Goal: Book appointment/travel/reservation

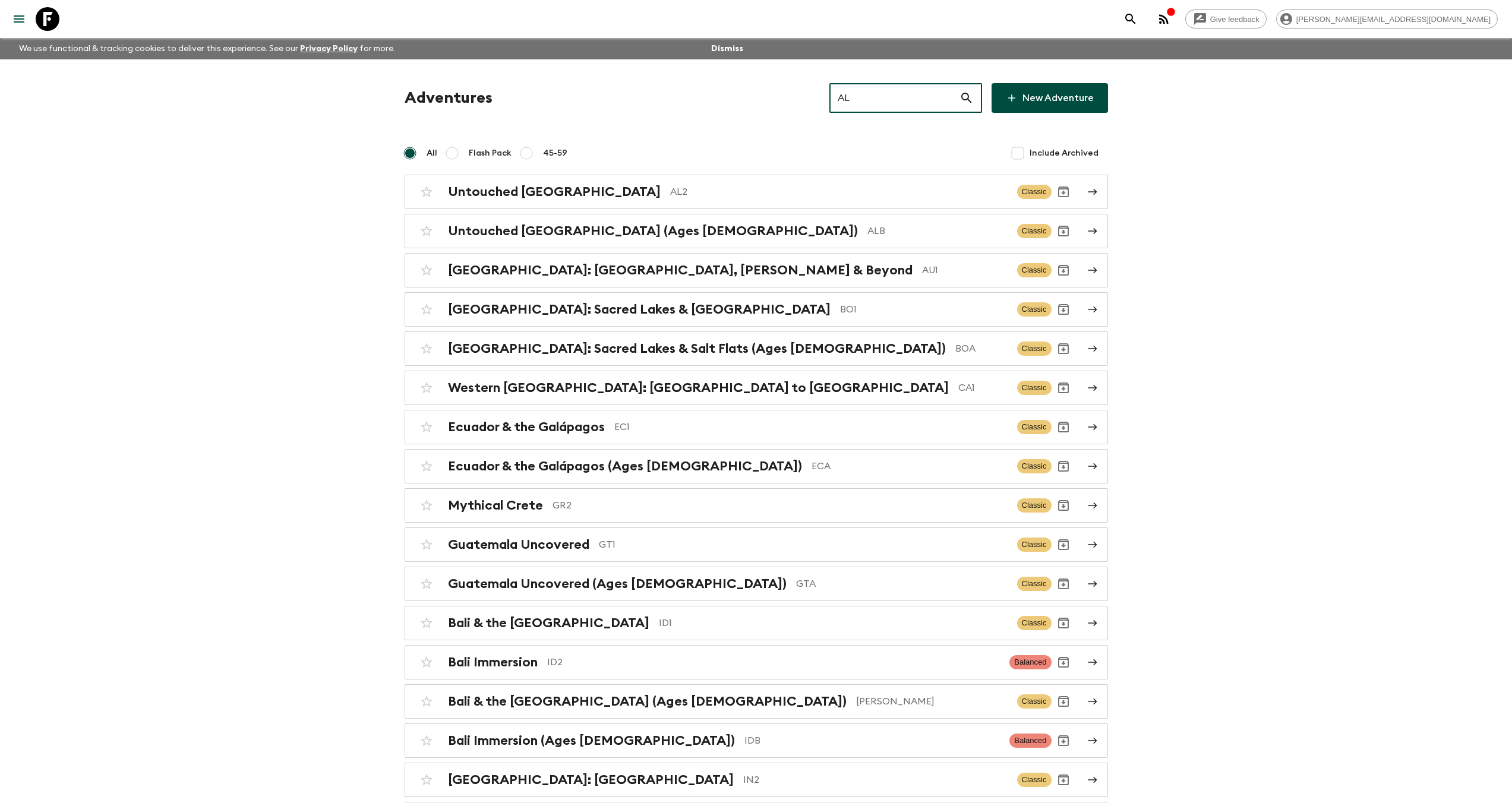
drag, startPoint x: 886, startPoint y: 93, endPoint x: 858, endPoint y: 93, distance: 28.0
click at [858, 93] on input "AL" at bounding box center [894, 98] width 130 height 33
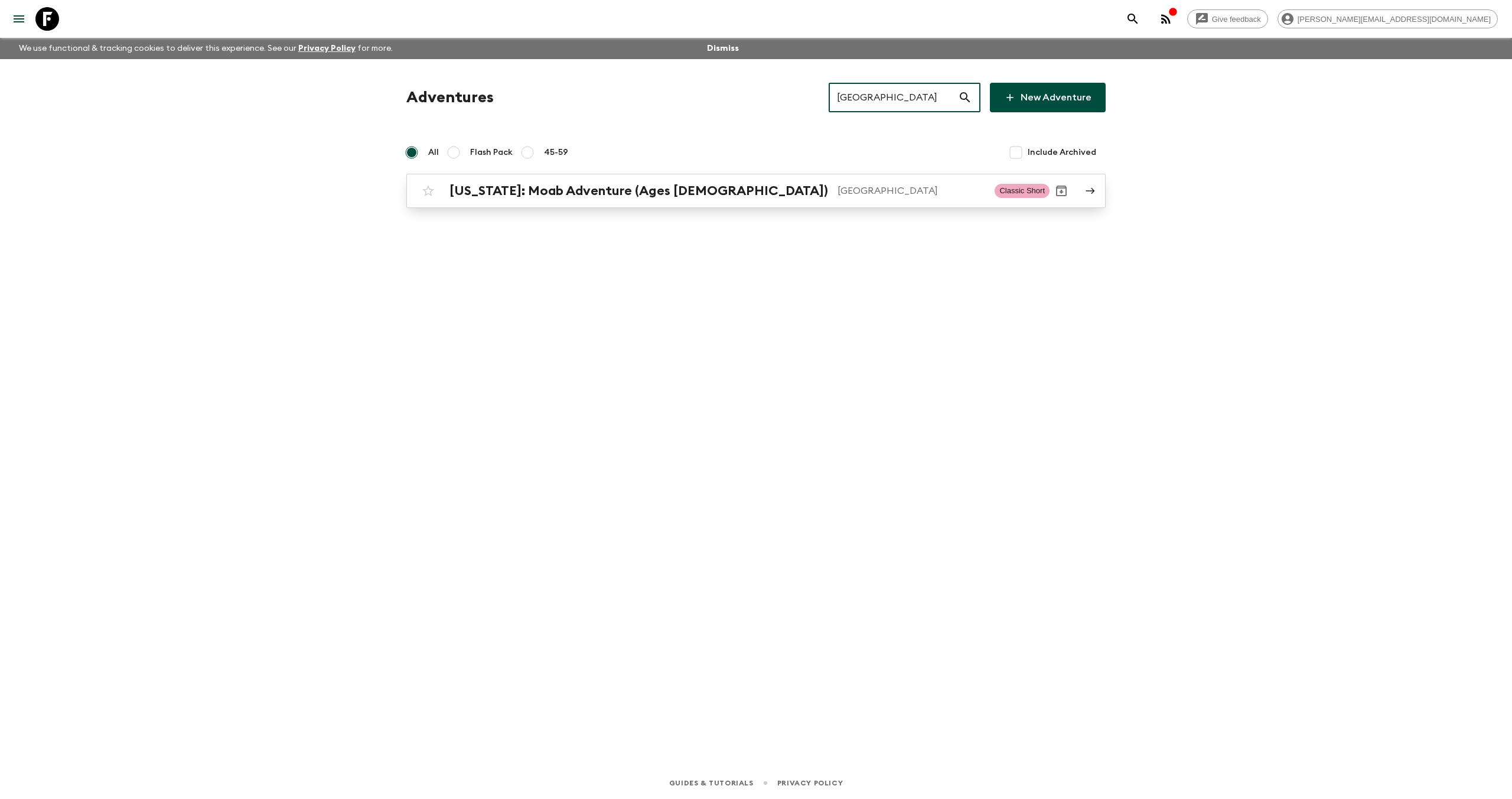
type input "[GEOGRAPHIC_DATA]"
click at [712, 181] on div "[US_STATE]: Moab Adventure (Ages [DEMOGRAPHIC_DATA]) [GEOGRAPHIC_DATA] Classic …" at bounding box center [733, 191] width 633 height 24
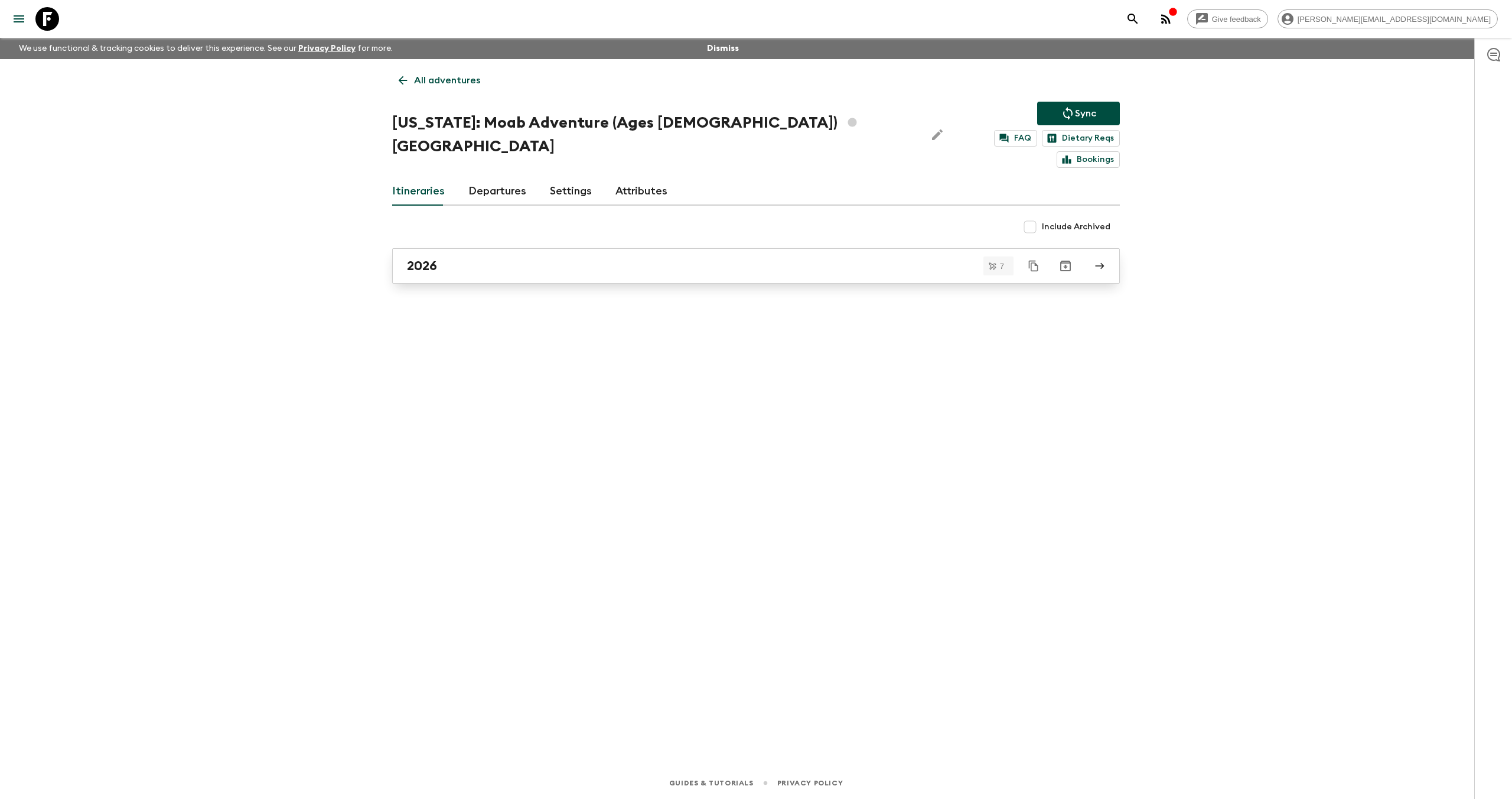
click at [492, 259] on div "2026" at bounding box center [744, 266] width 675 height 16
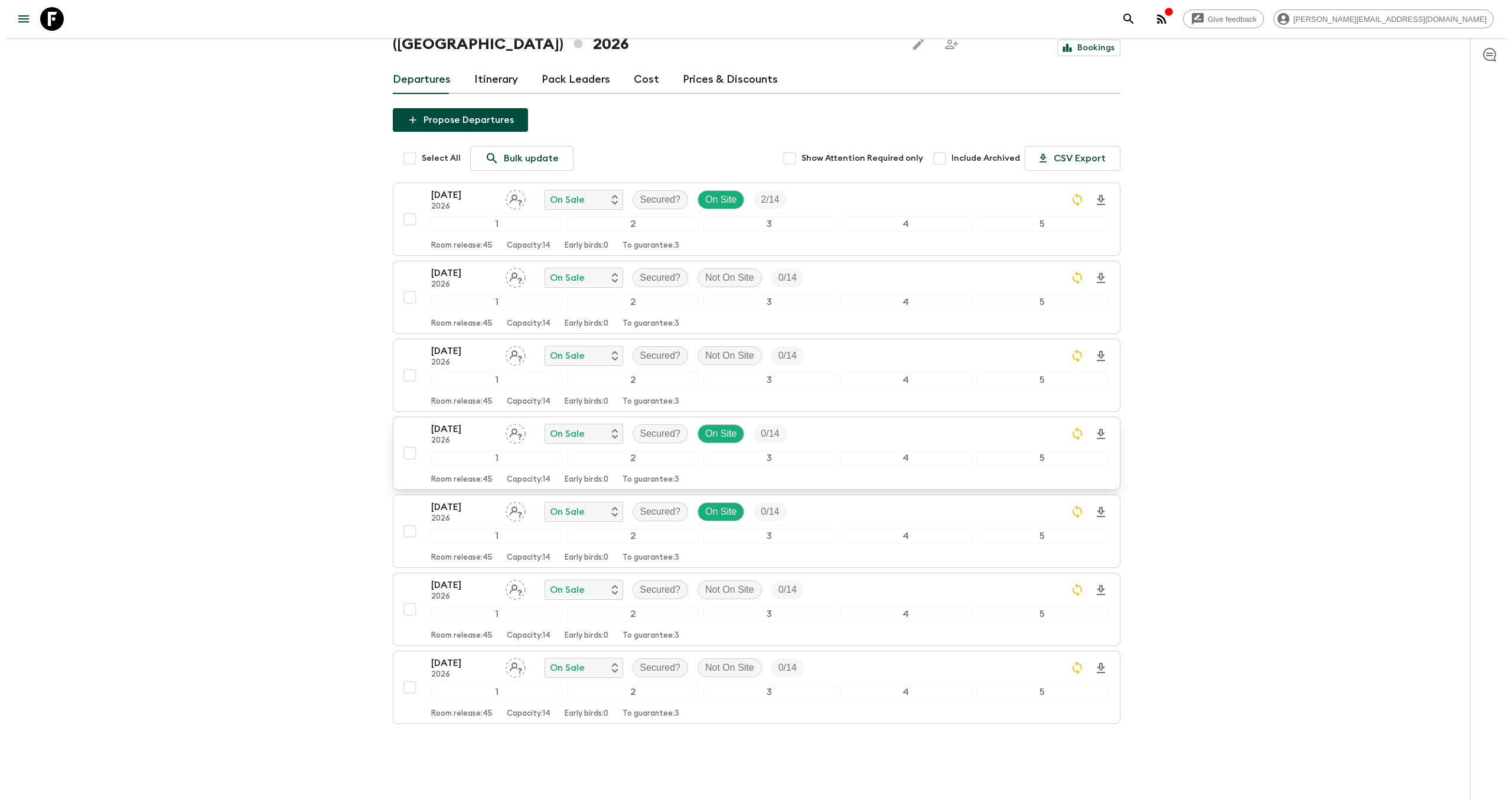
scroll to position [101, 0]
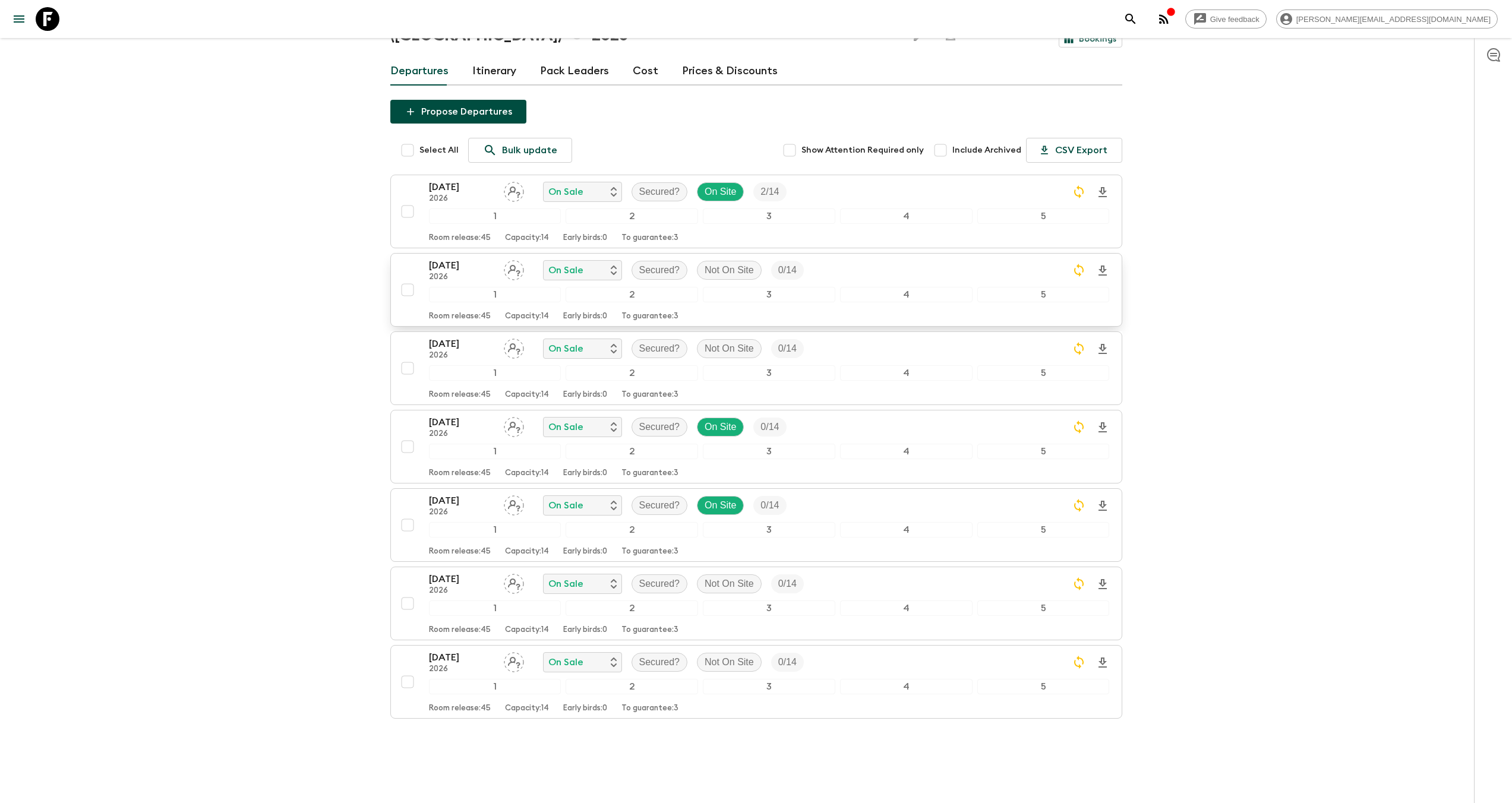
click at [411, 278] on input "checkbox" at bounding box center [408, 290] width 24 height 24
checkbox input "true"
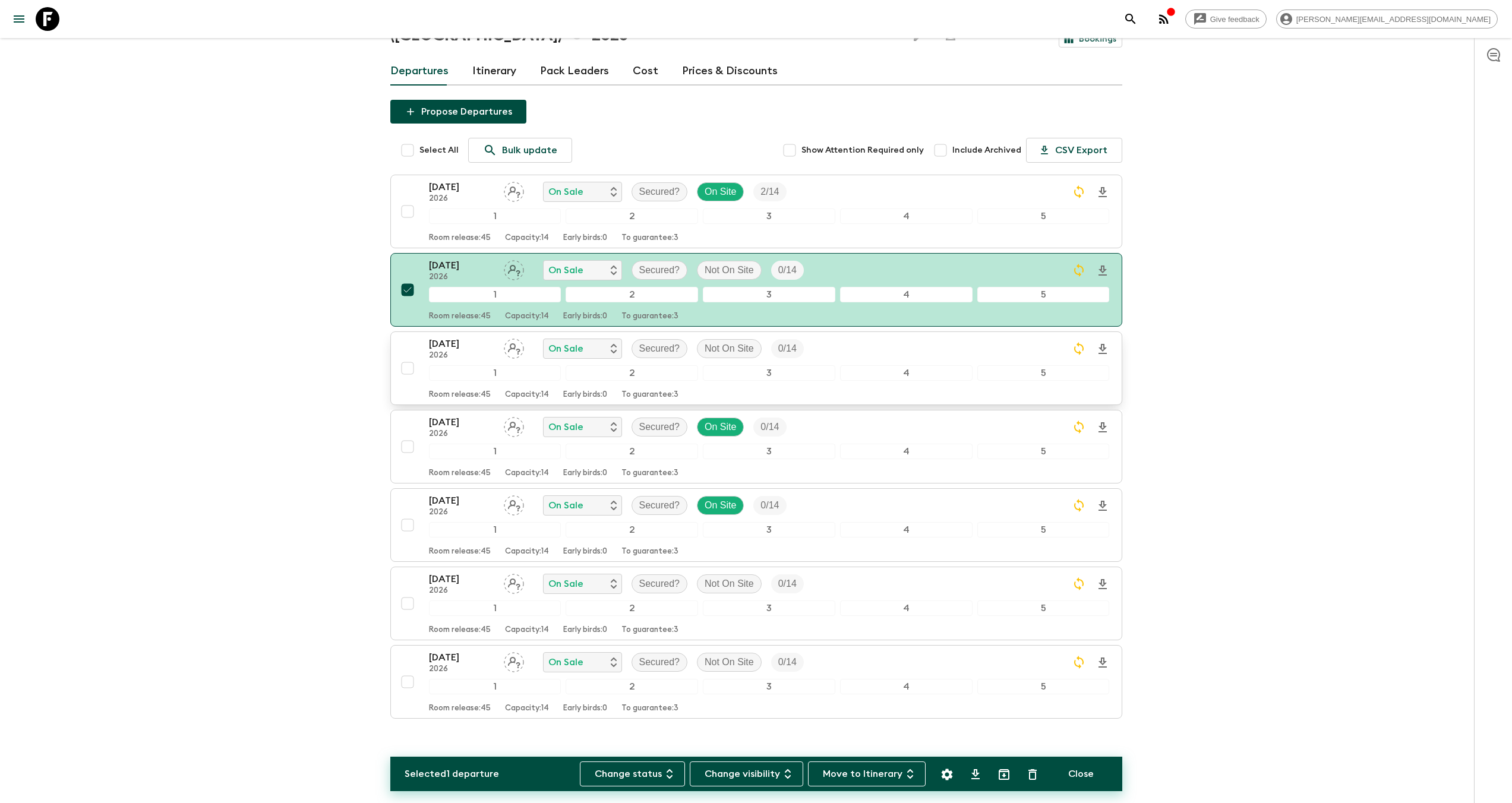
click at [411, 356] on input "checkbox" at bounding box center [408, 368] width 24 height 24
checkbox input "true"
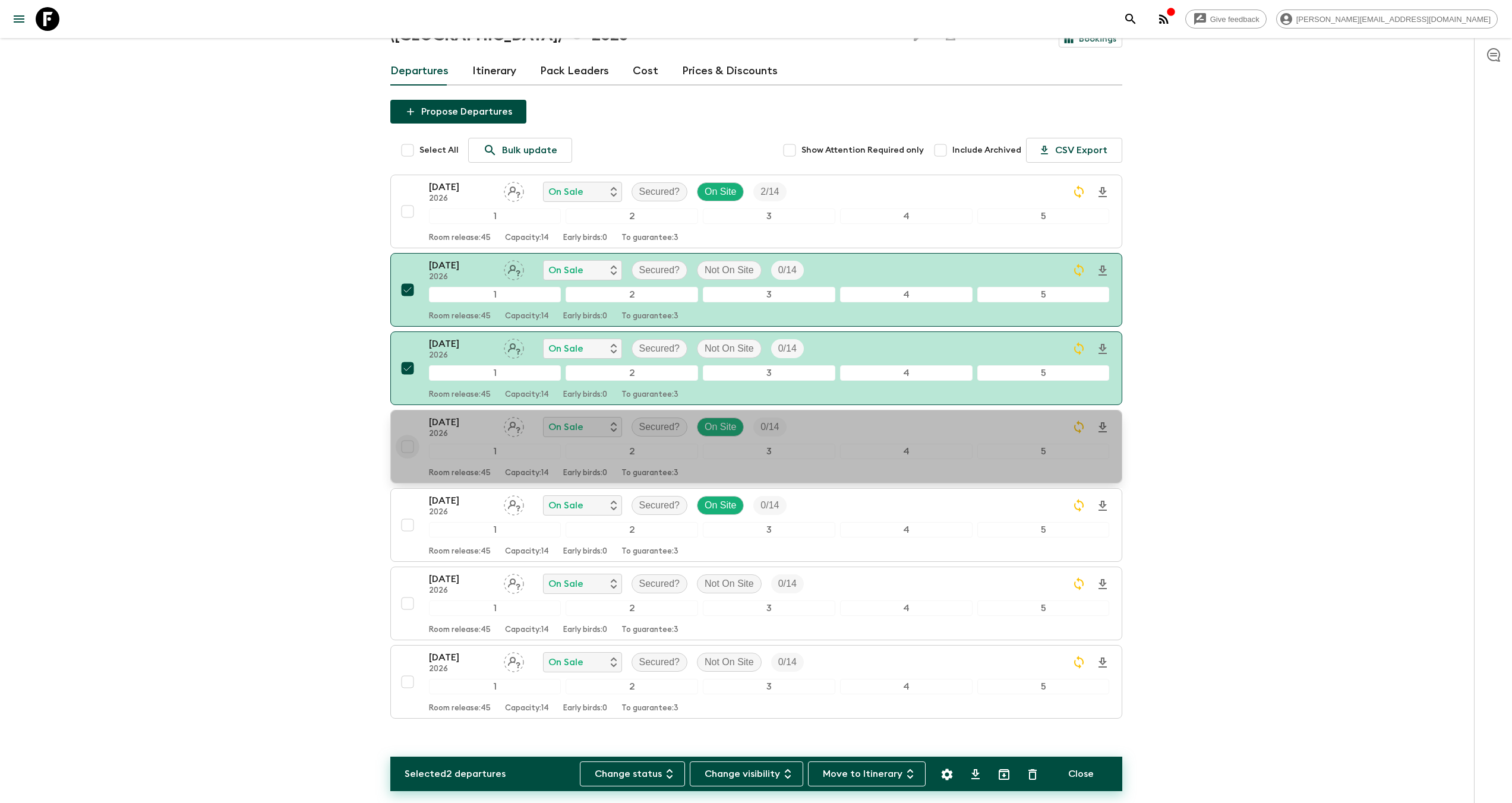
click at [409, 435] on input "checkbox" at bounding box center [408, 447] width 24 height 24
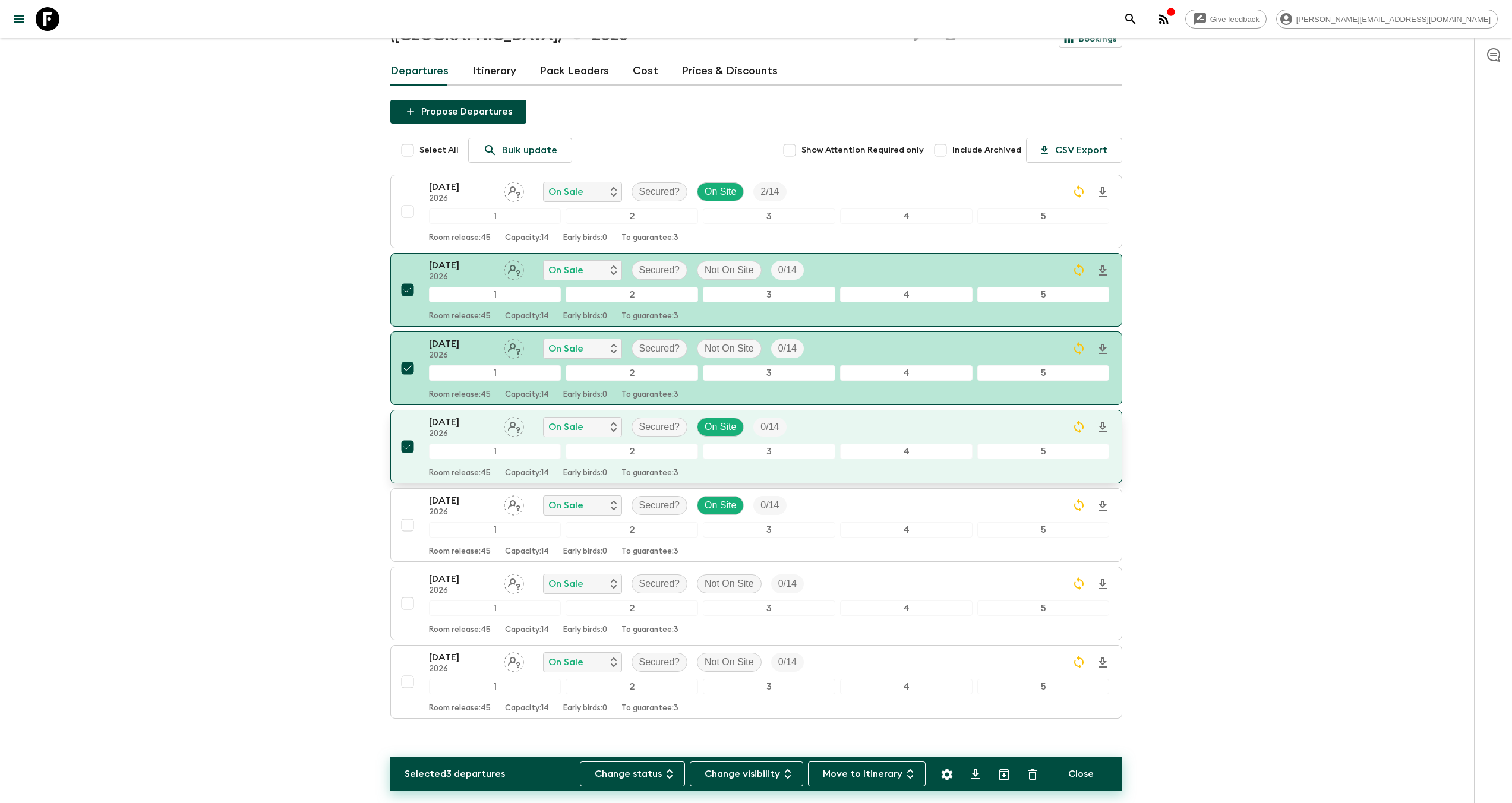
click at [406, 435] on input "checkbox" at bounding box center [408, 447] width 24 height 24
checkbox input "false"
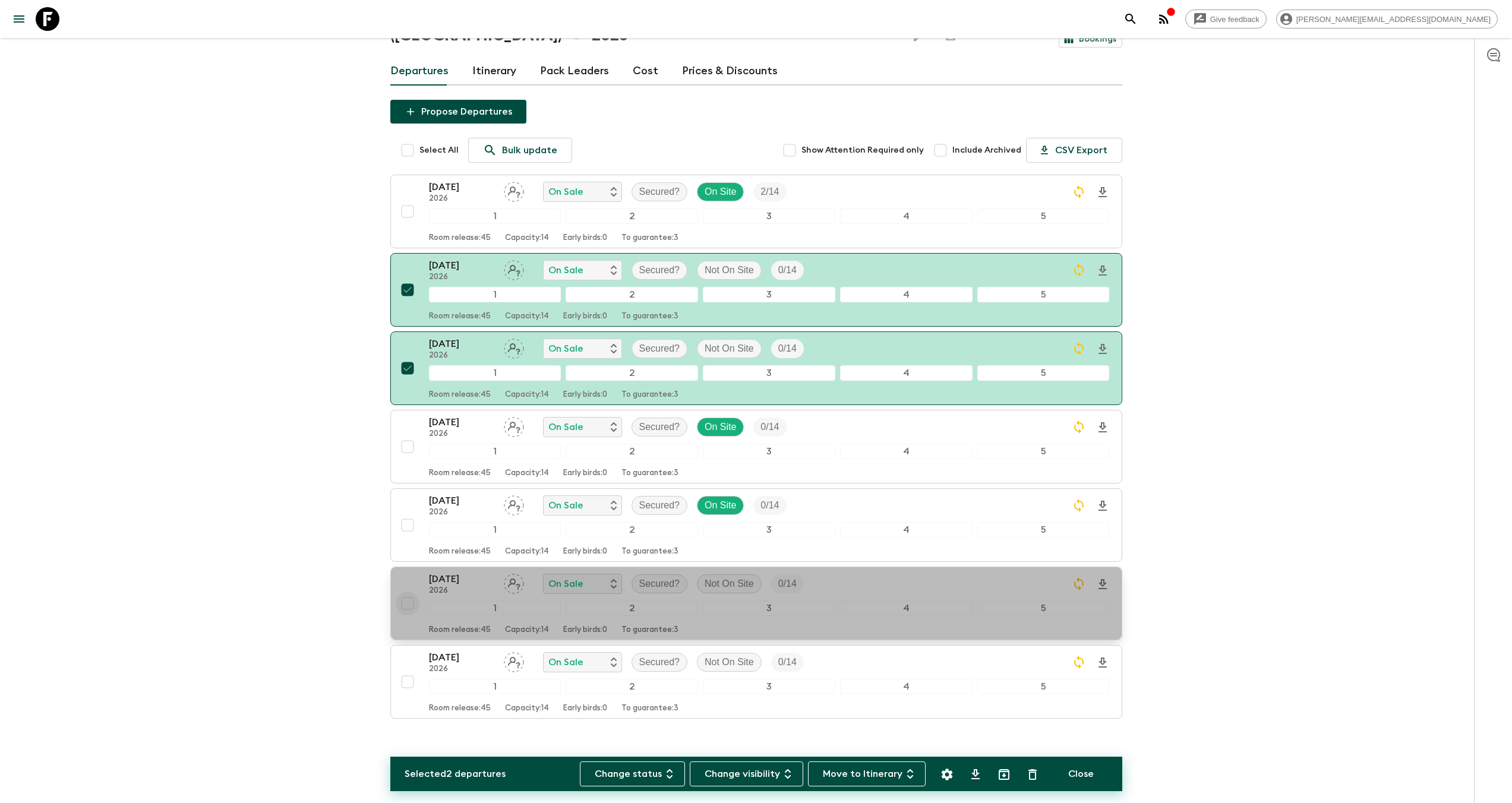
click at [412, 591] on input "checkbox" at bounding box center [408, 603] width 24 height 24
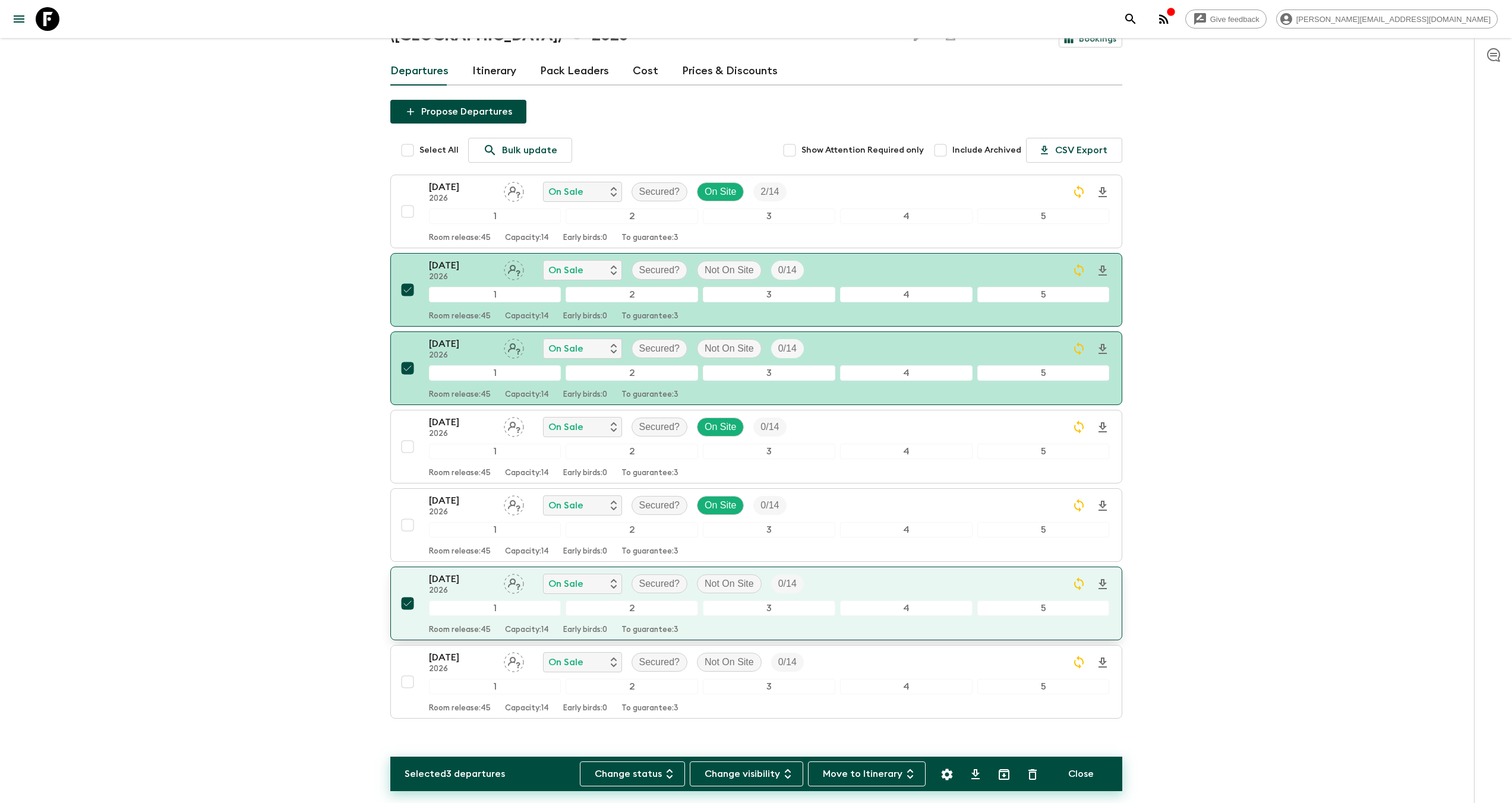
click at [408, 591] on input "checkbox" at bounding box center [408, 603] width 24 height 24
checkbox input "false"
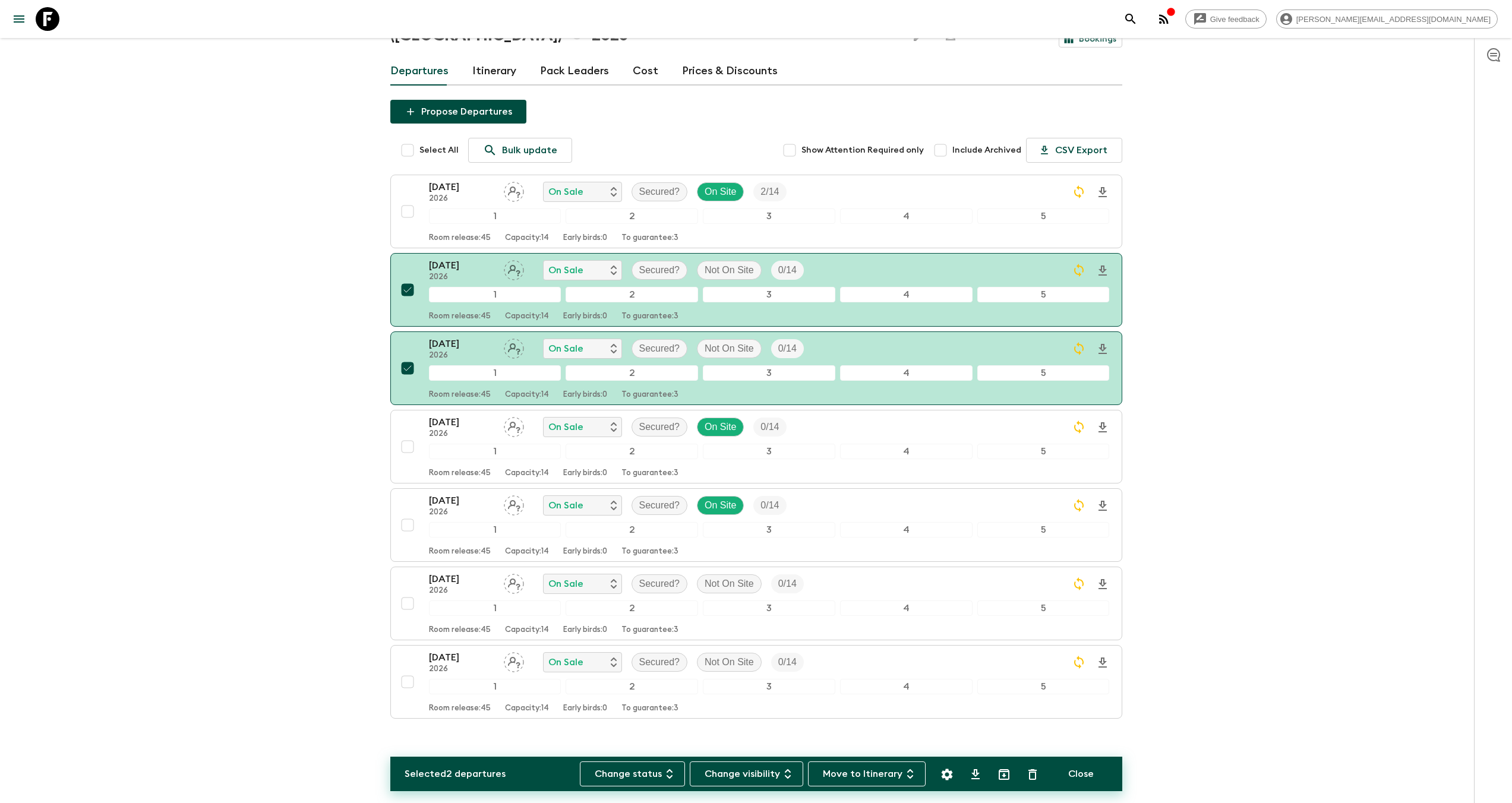
click at [334, 315] on div "Give feedback [PERSON_NAME][EMAIL_ADDRESS][DOMAIN_NAME] We use functional & tra…" at bounding box center [756, 363] width 1512 height 929
click at [342, 299] on div "Give feedback [PERSON_NAME][EMAIL_ADDRESS][DOMAIN_NAME] We use functional & tra…" at bounding box center [756, 363] width 1512 height 929
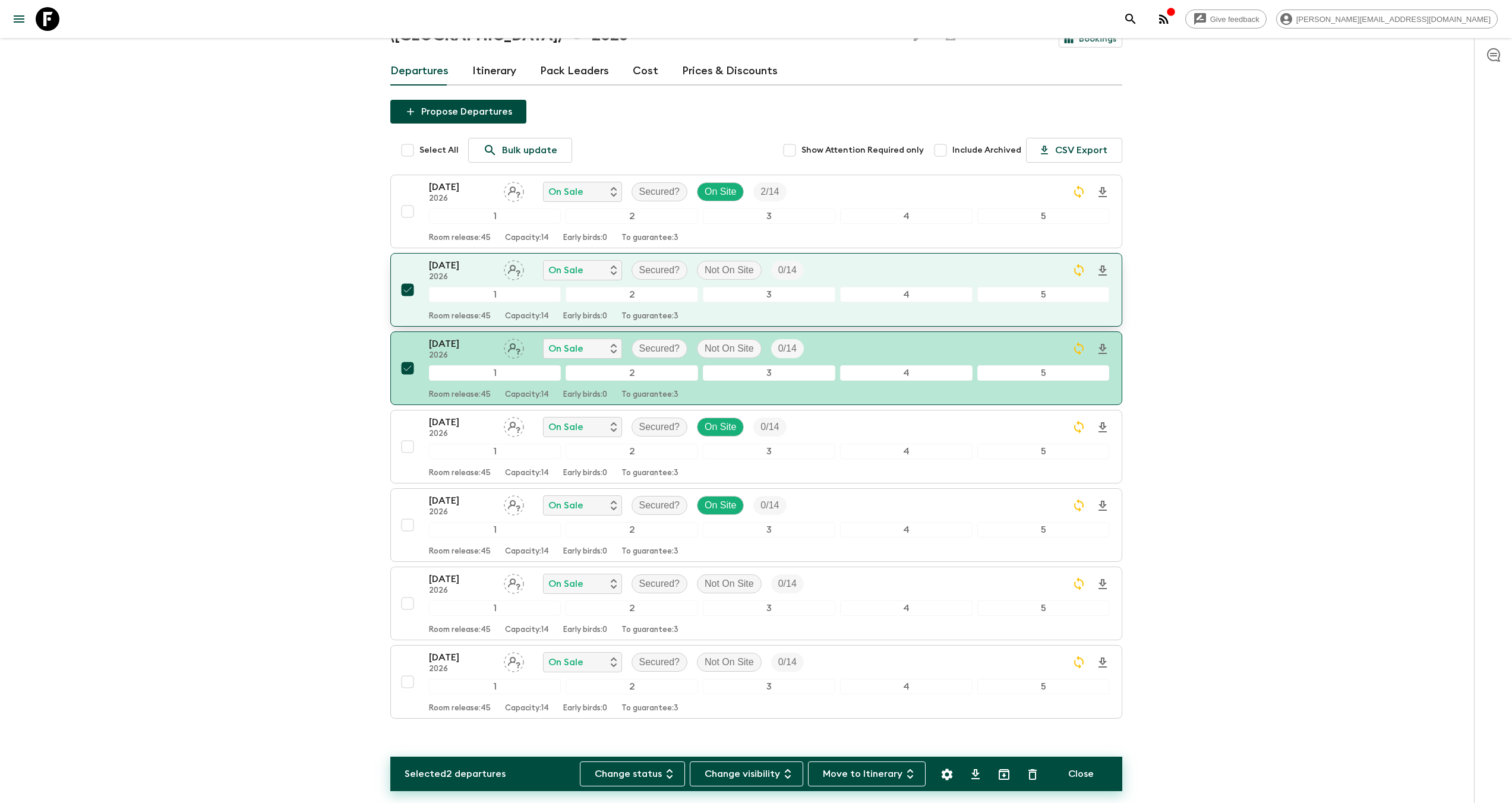
click at [403, 278] on input "checkbox" at bounding box center [408, 290] width 24 height 24
checkbox input "false"
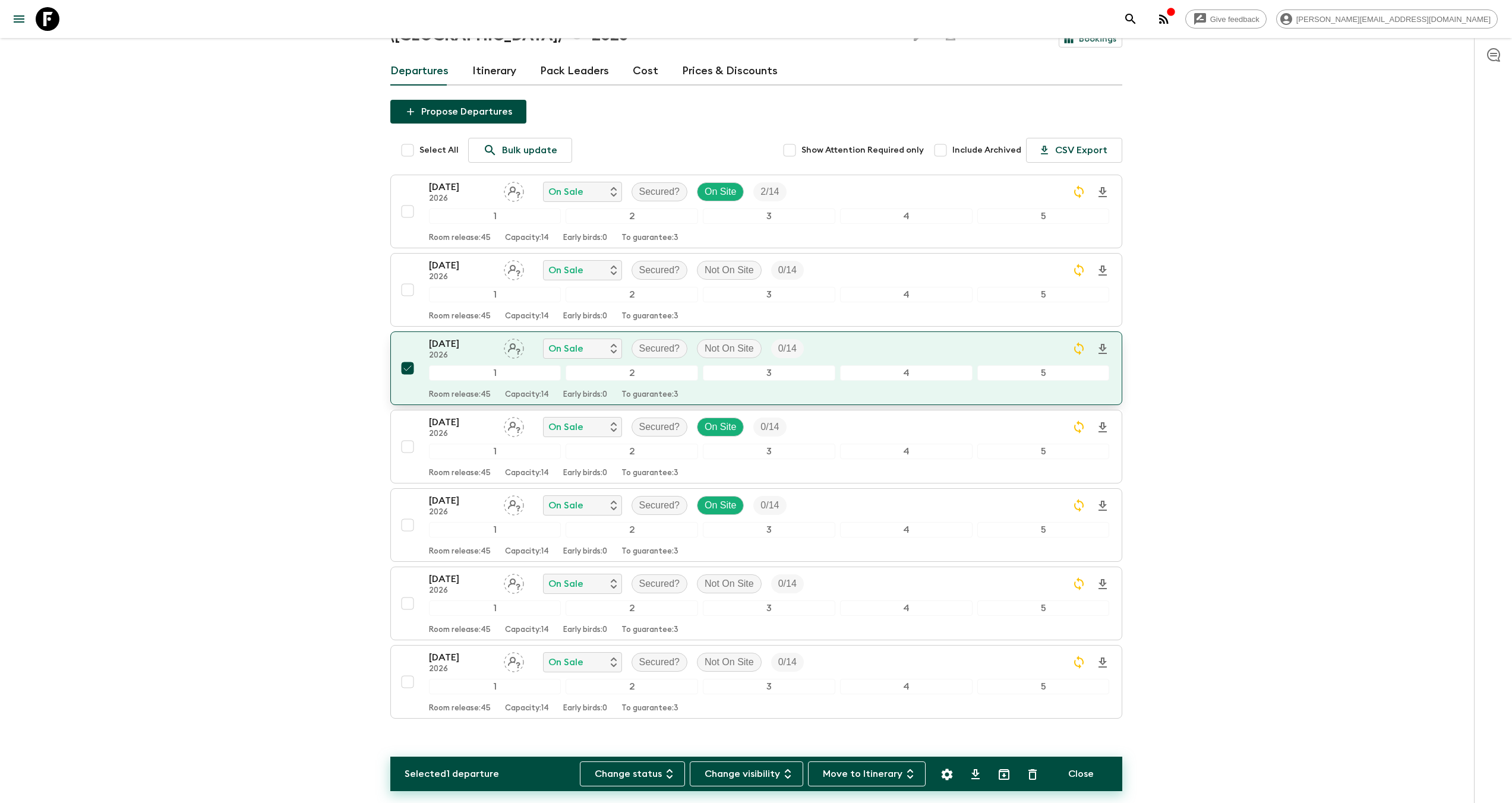
click at [404, 356] on input "checkbox" at bounding box center [408, 368] width 24 height 24
checkbox input "false"
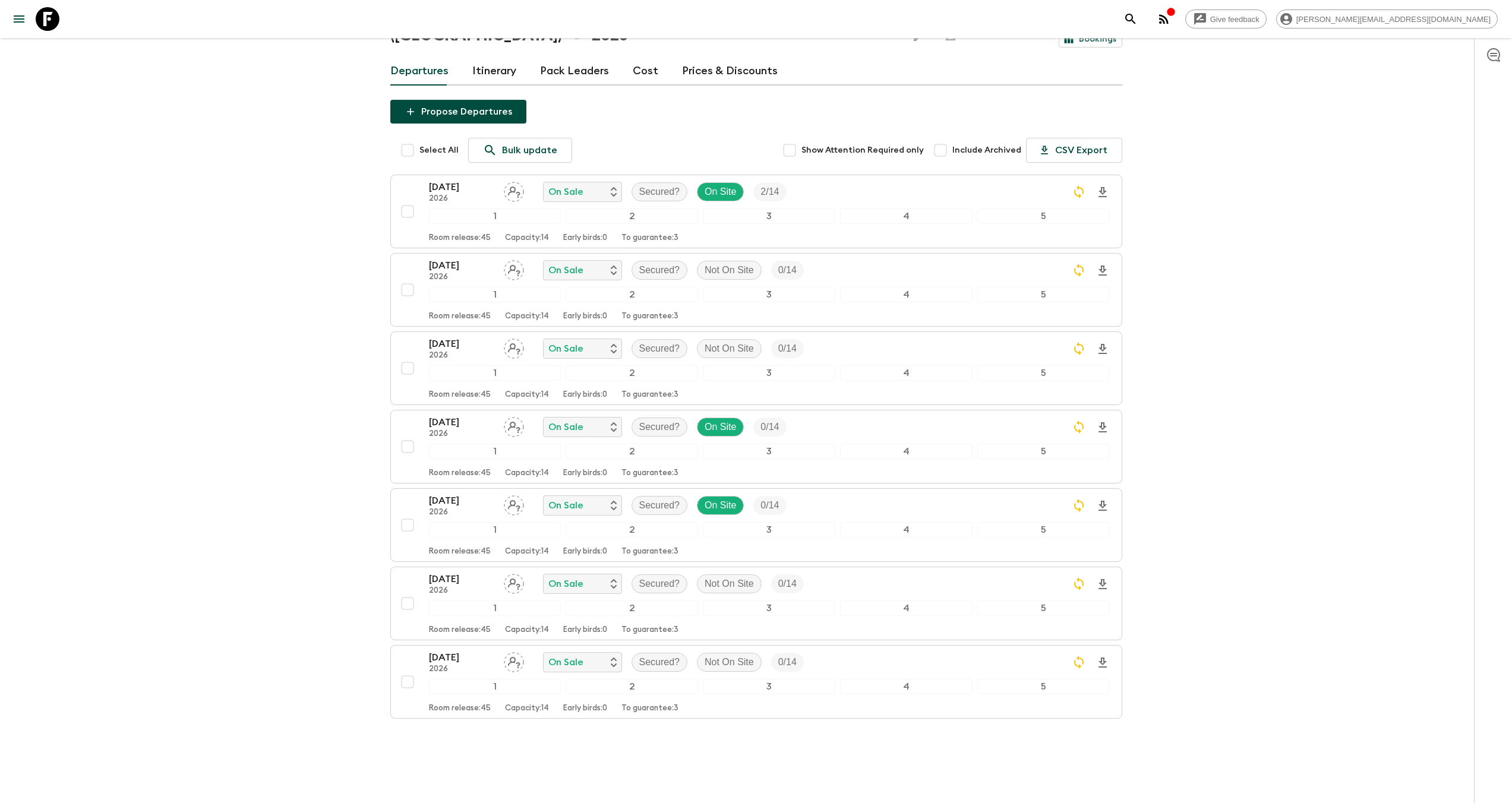
click at [484, 100] on button "Propose Departures" at bounding box center [458, 112] width 136 height 24
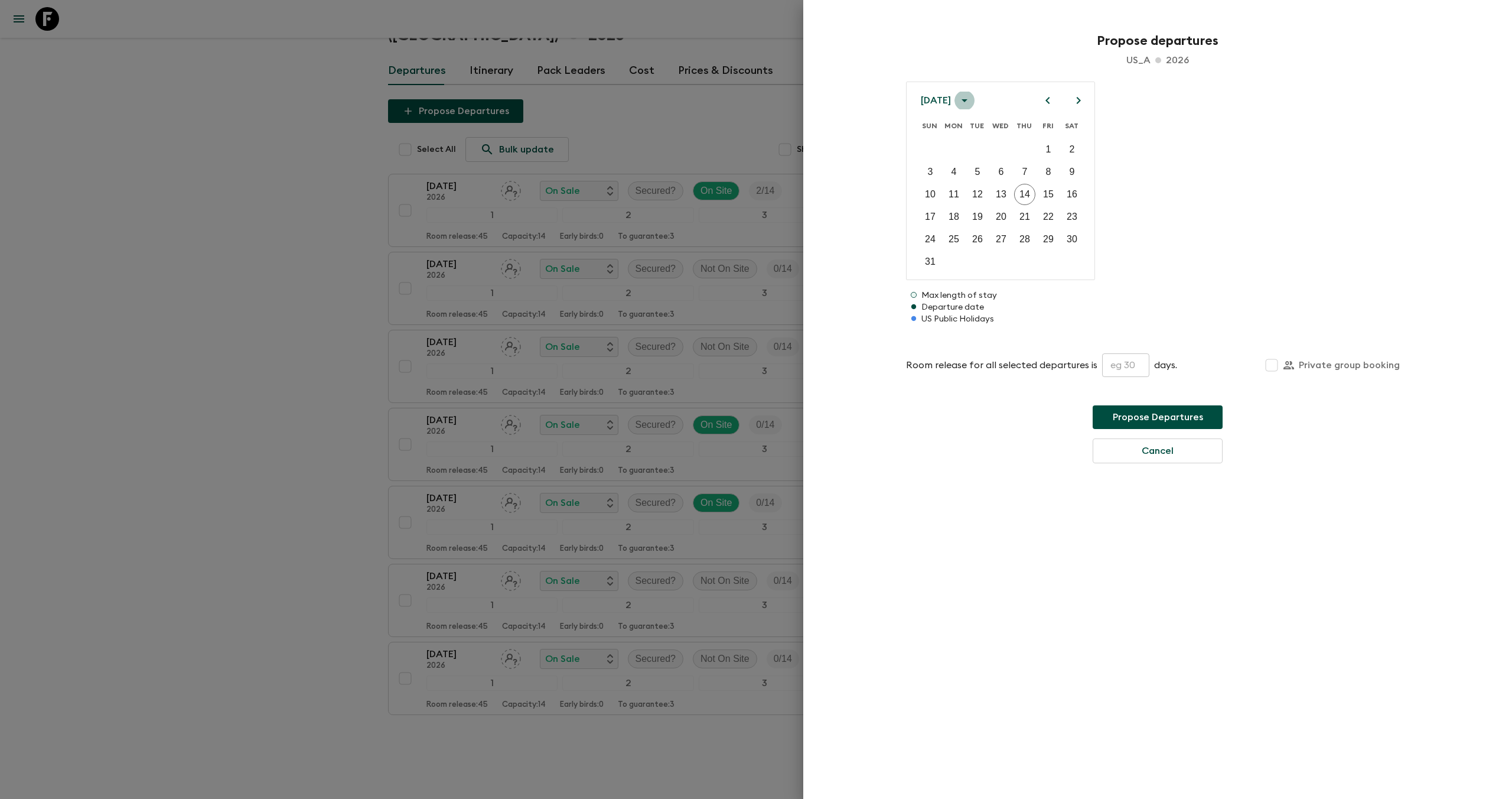
click at [972, 100] on icon "calendar view is open, switch to year view" at bounding box center [964, 99] width 14 height 14
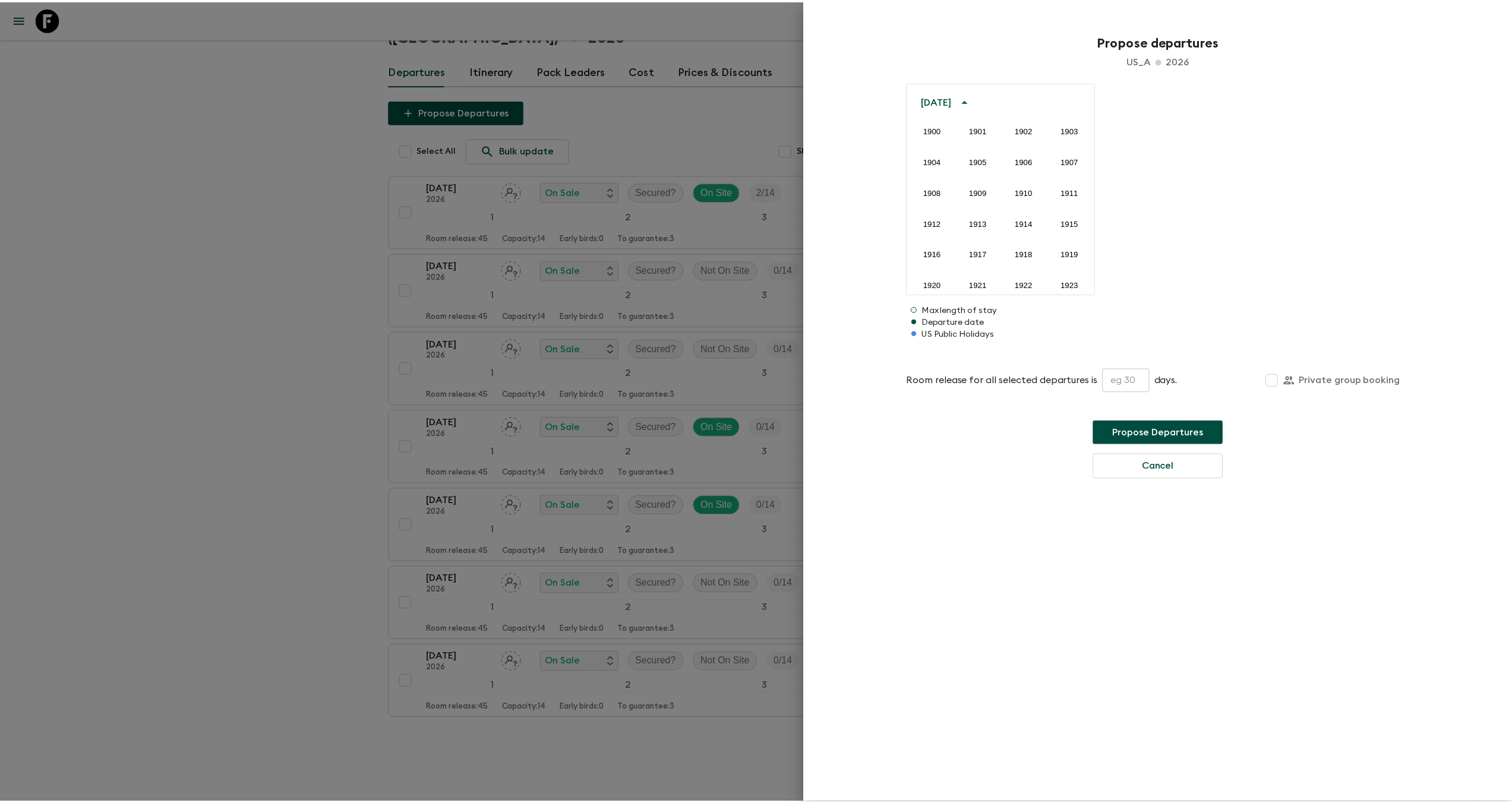
scroll to position [1192, 0]
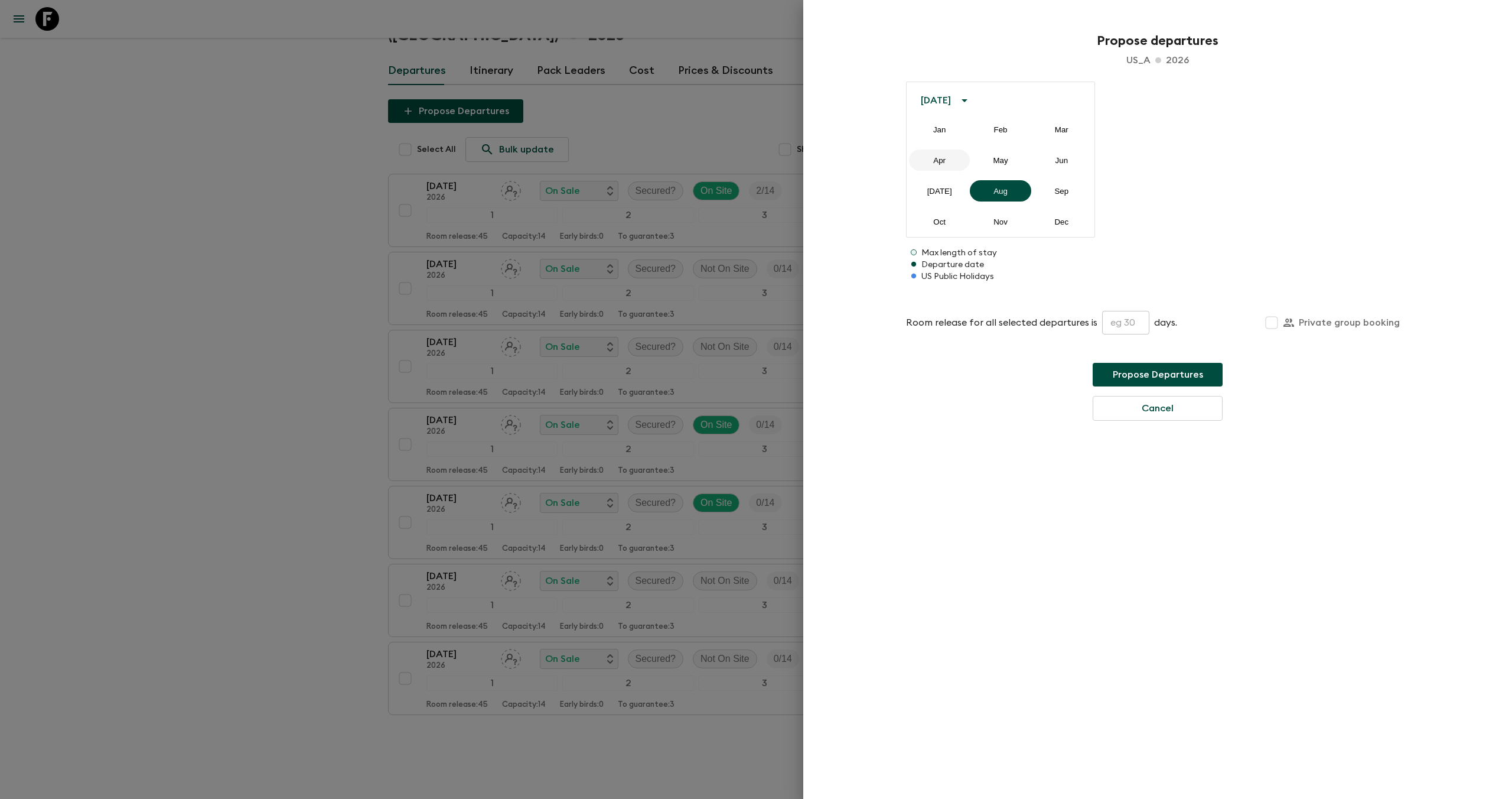
click at [945, 161] on button "Apr" at bounding box center [940, 159] width 61 height 21
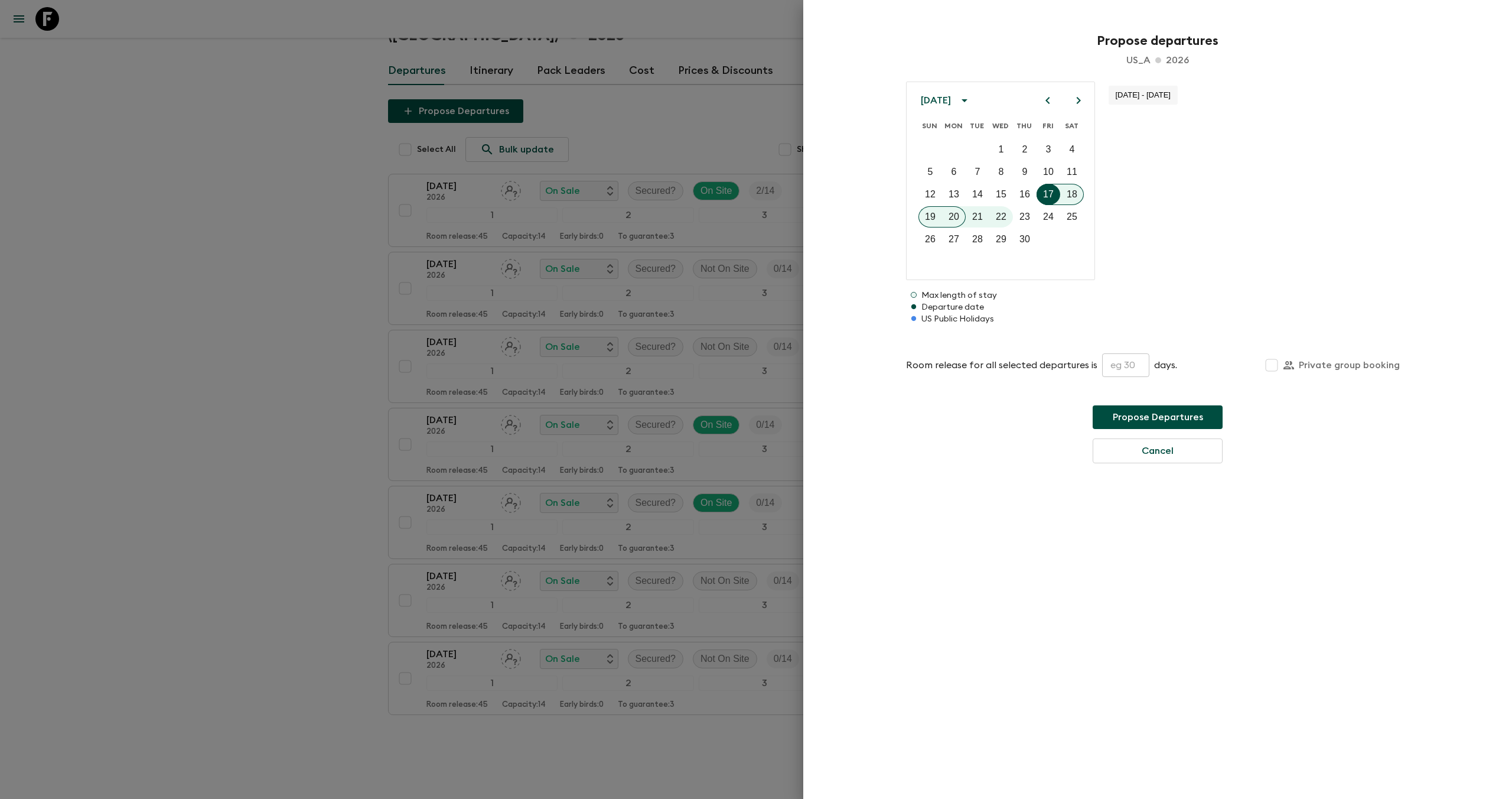
click at [1052, 196] on div at bounding box center [1049, 194] width 24 height 21
click at [1136, 369] on input "text" at bounding box center [1125, 365] width 47 height 24
type input "45"
click at [1075, 98] on icon "Next month" at bounding box center [1079, 99] width 14 height 14
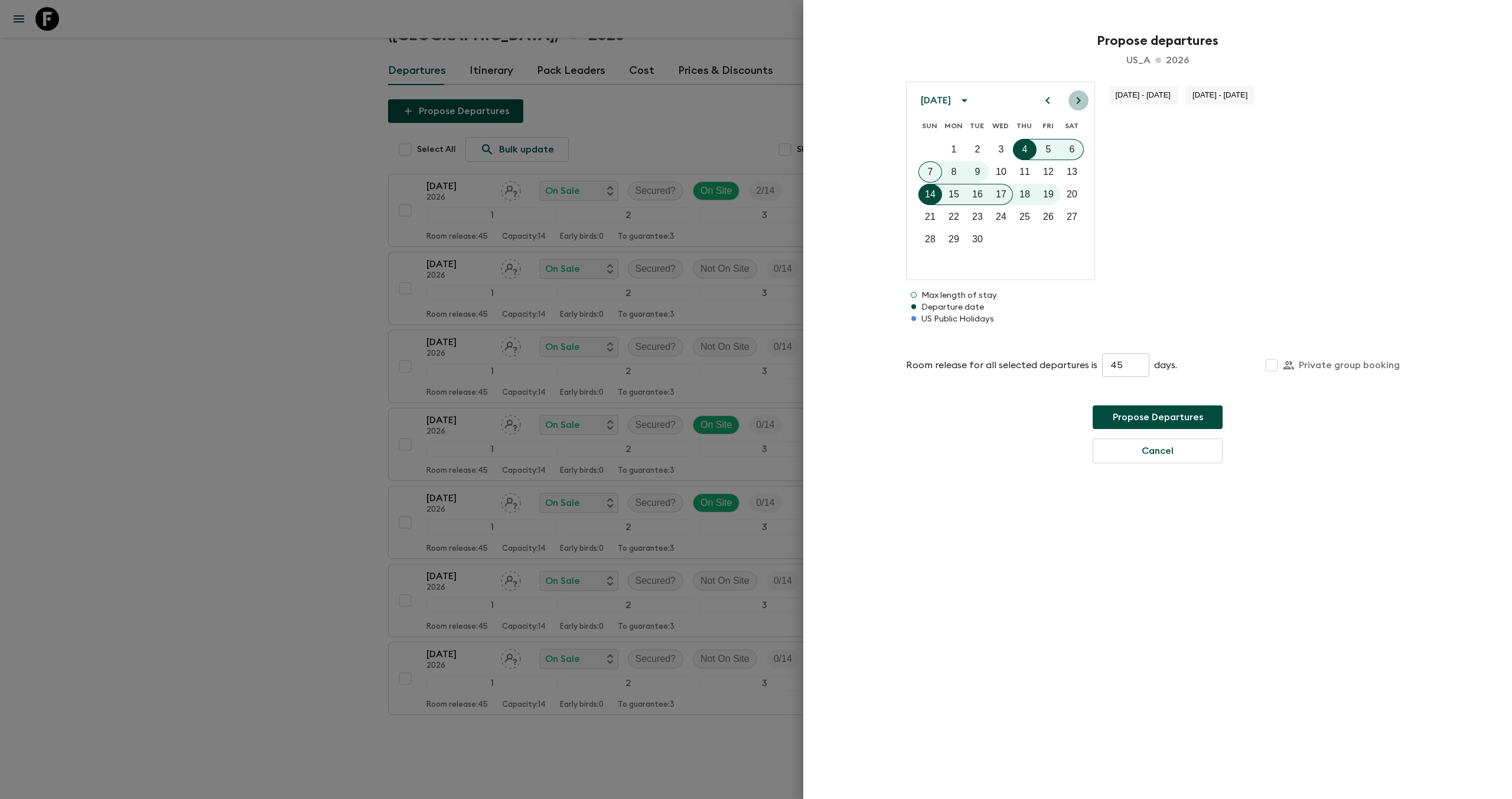
click at [1075, 98] on icon "Next month" at bounding box center [1079, 99] width 14 height 14
click at [1070, 193] on p "19" at bounding box center [1072, 194] width 11 height 14
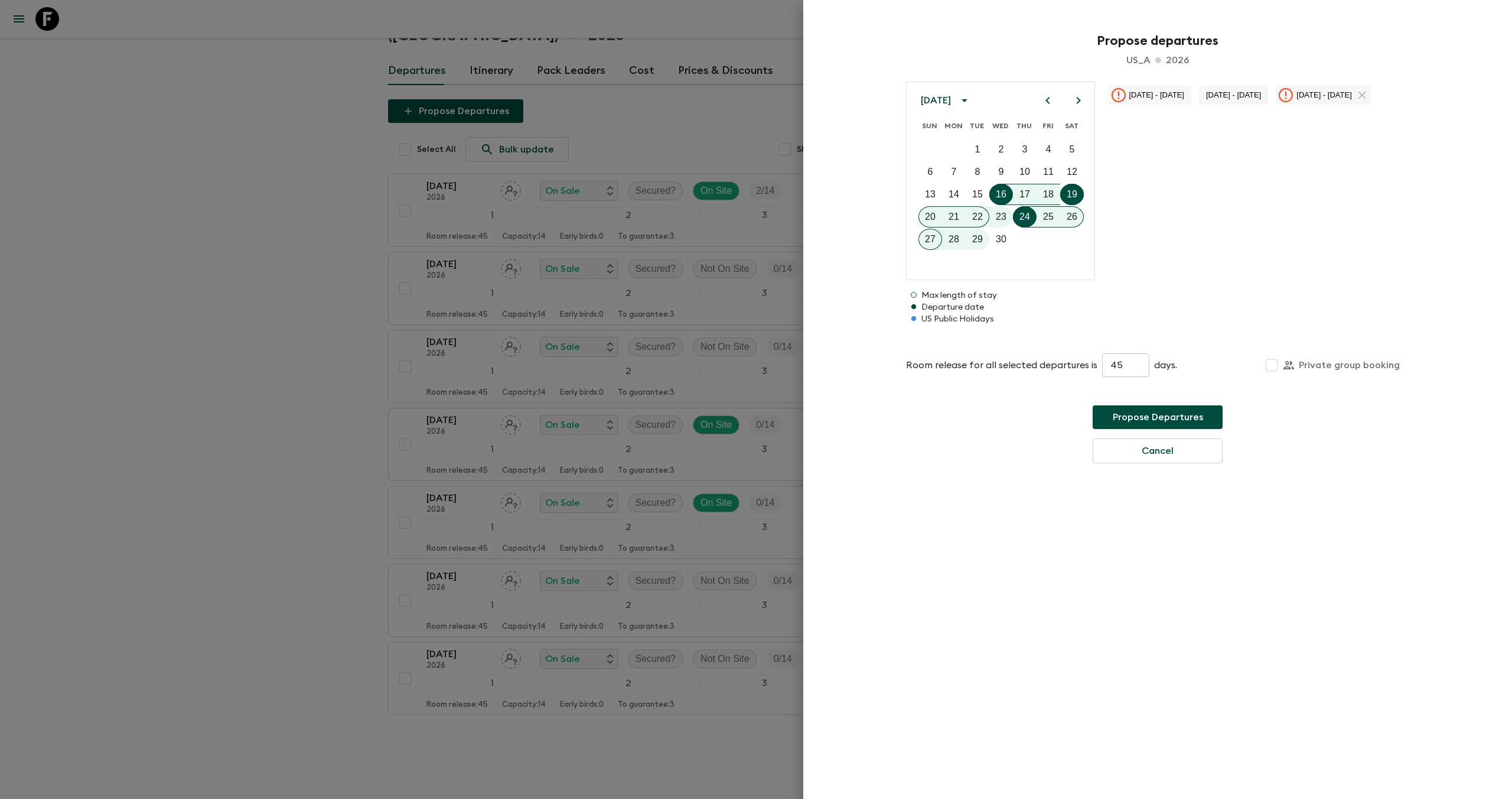
click at [1160, 423] on button "Propose Departures" at bounding box center [1158, 417] width 130 height 24
